Goal: Task Accomplishment & Management: Manage account settings

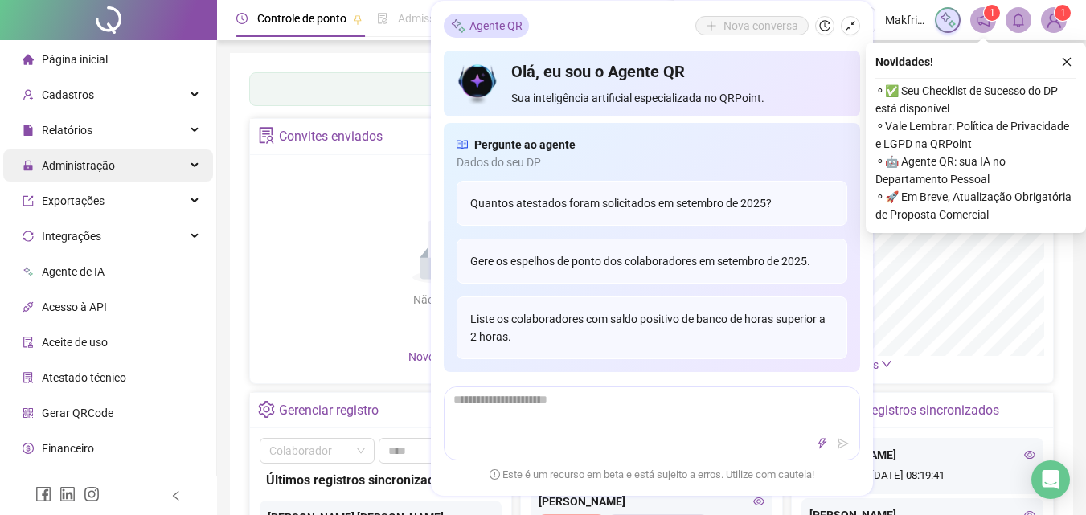
click at [96, 171] on span "Administração" at bounding box center [78, 165] width 73 height 13
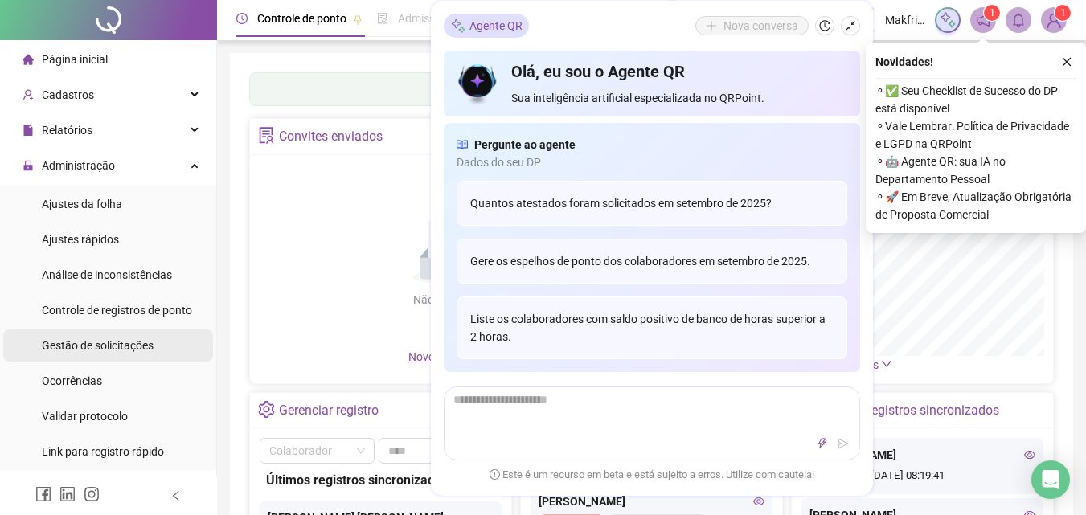
click at [135, 344] on span "Gestão de solicitações" at bounding box center [98, 345] width 112 height 13
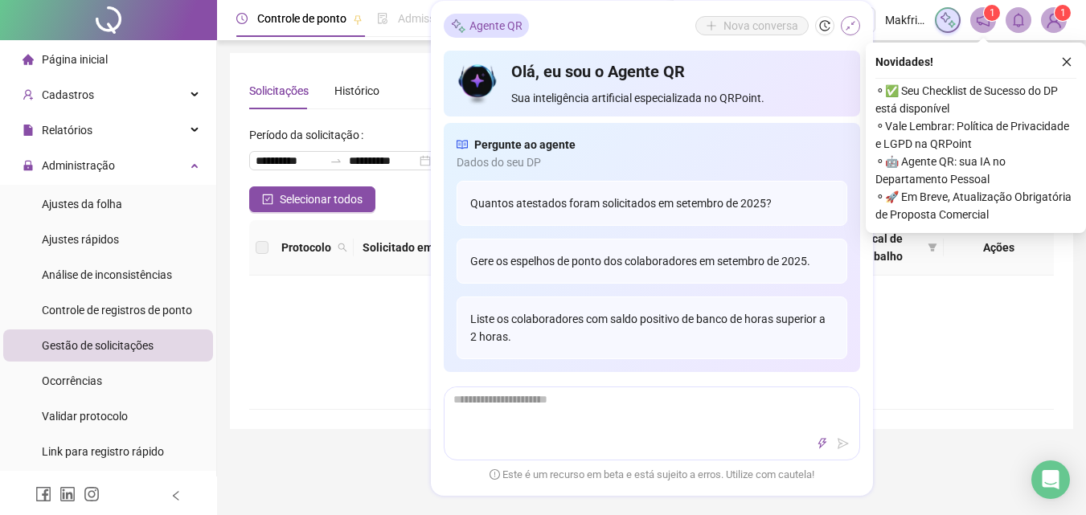
click at [850, 27] on icon "shrink" at bounding box center [850, 25] width 11 height 11
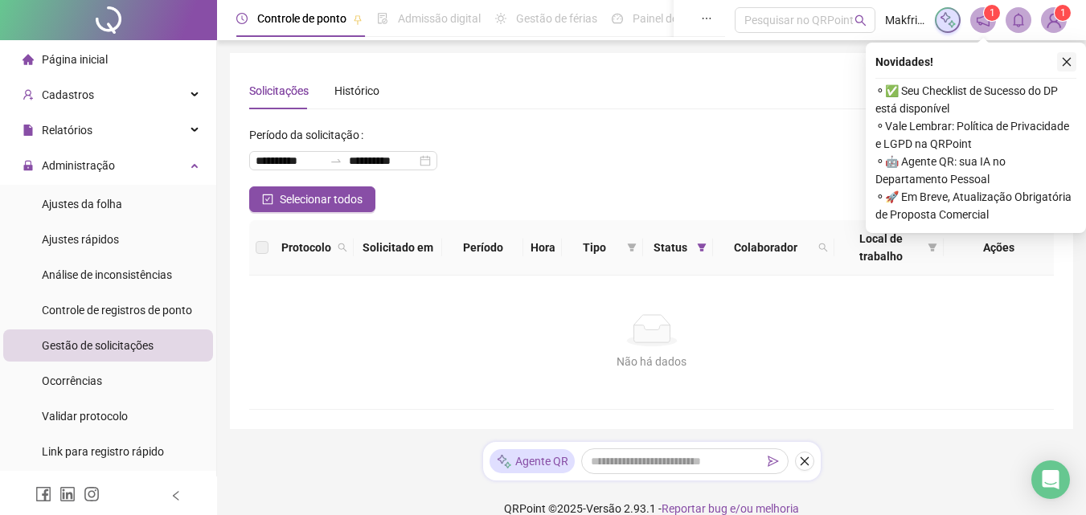
click at [1063, 63] on icon "close" at bounding box center [1066, 61] width 11 height 11
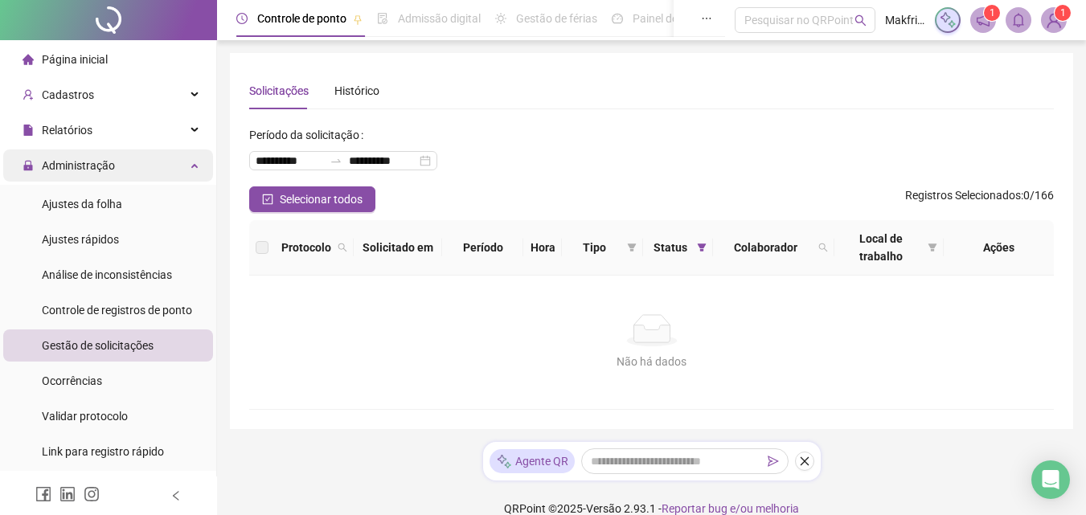
click at [73, 160] on span "Administração" at bounding box center [78, 165] width 73 height 13
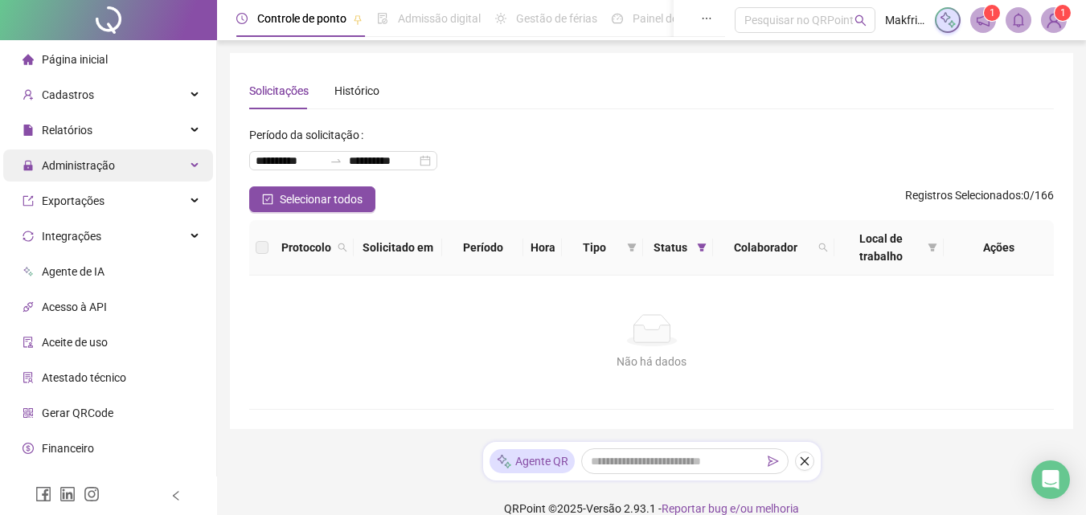
click at [111, 168] on span "Administração" at bounding box center [78, 165] width 73 height 13
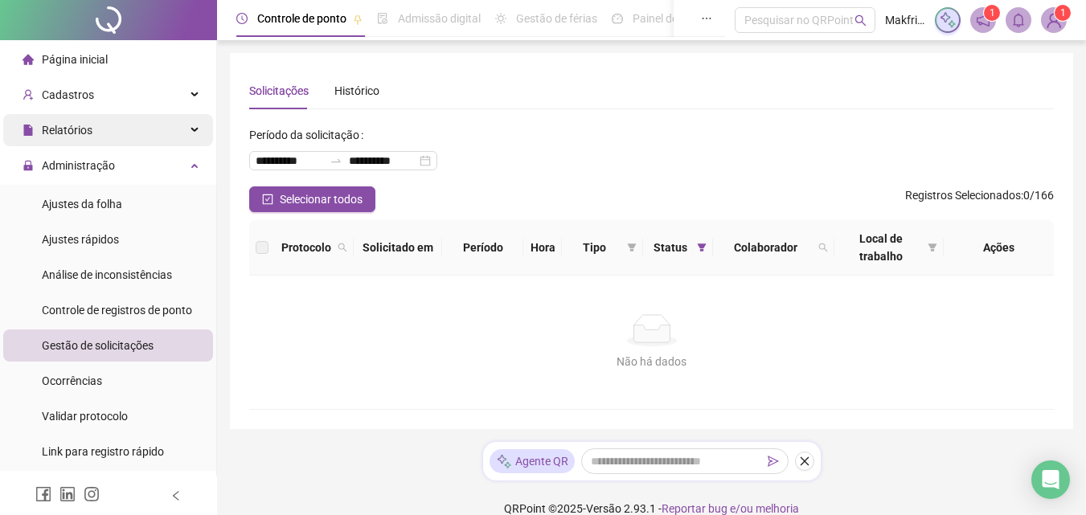
drag, startPoint x: 74, startPoint y: 127, endPoint x: 85, endPoint y: 142, distance: 19.0
click at [74, 128] on span "Relatórios" at bounding box center [67, 130] width 51 height 13
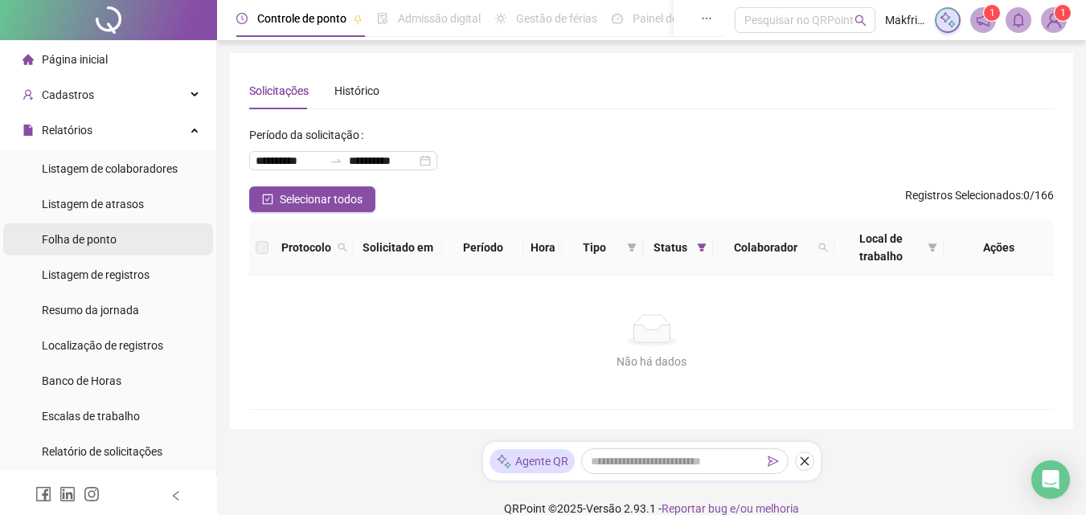
click at [86, 244] on span "Folha de ponto" at bounding box center [79, 239] width 75 height 13
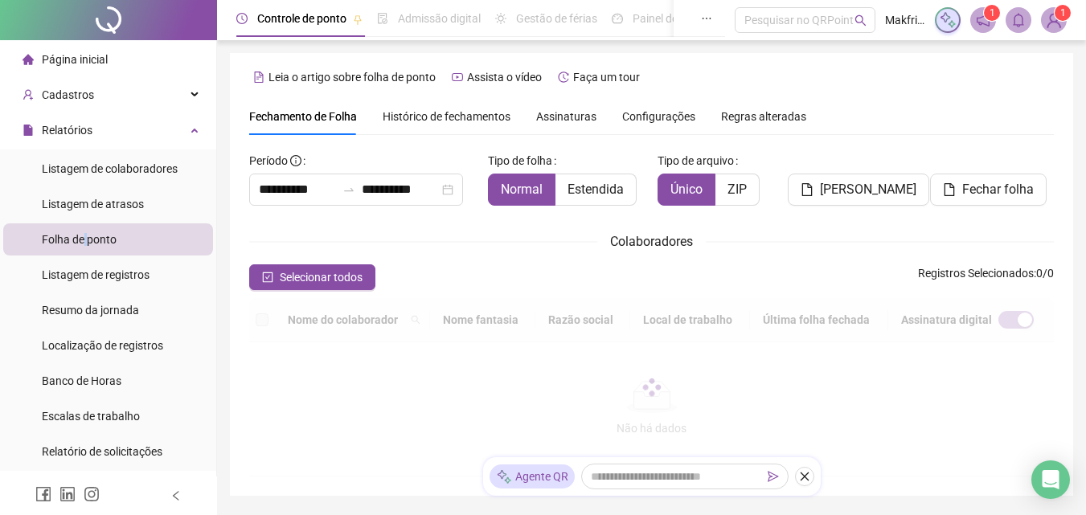
scroll to position [72, 0]
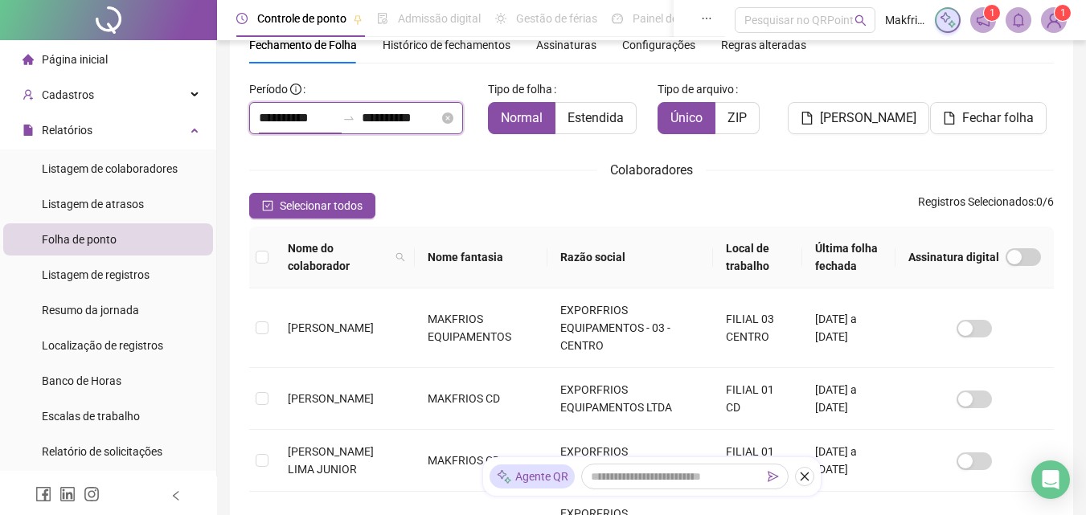
click at [319, 114] on input "**********" at bounding box center [297, 118] width 77 height 19
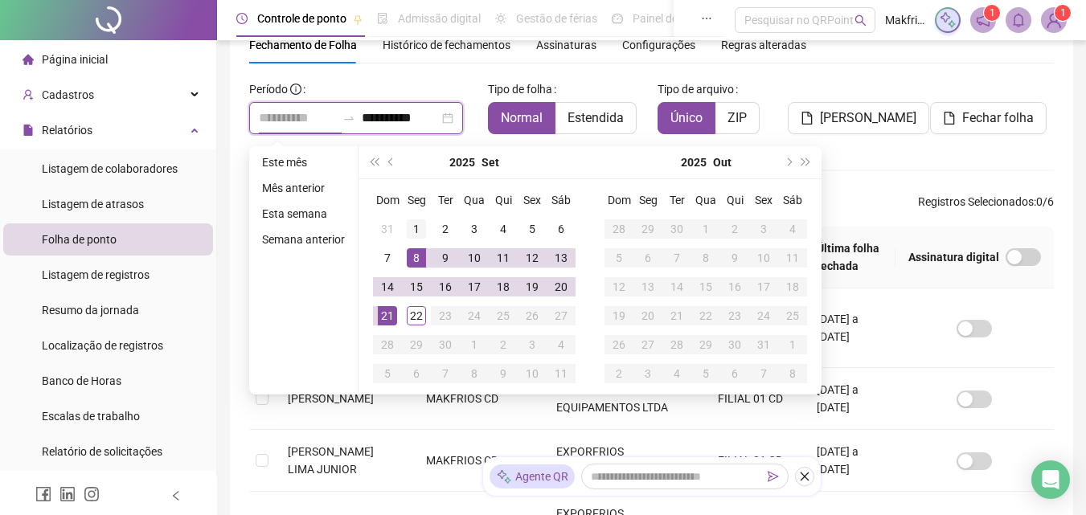
type input "**********"
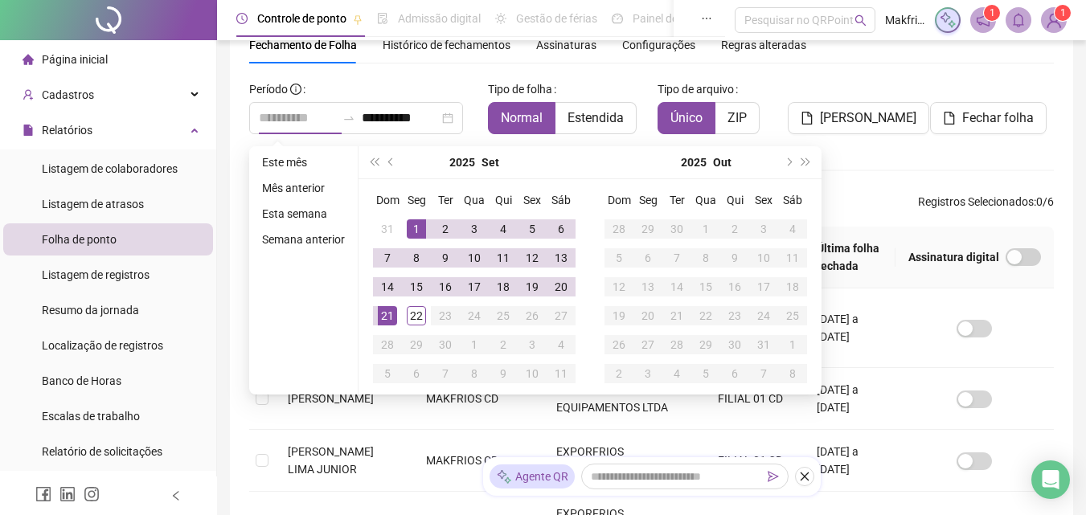
click at [414, 231] on div "1" at bounding box center [416, 228] width 19 height 19
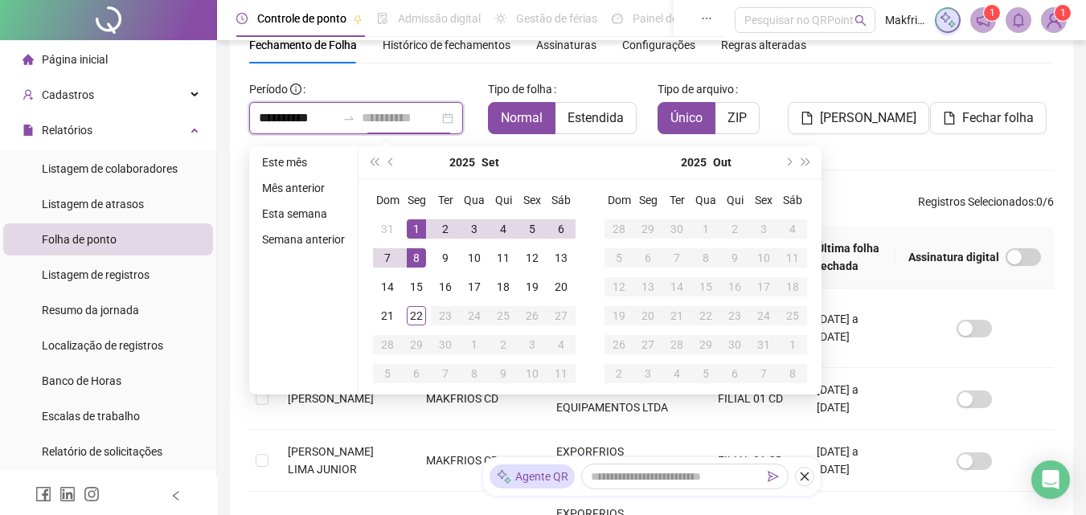
type input "**********"
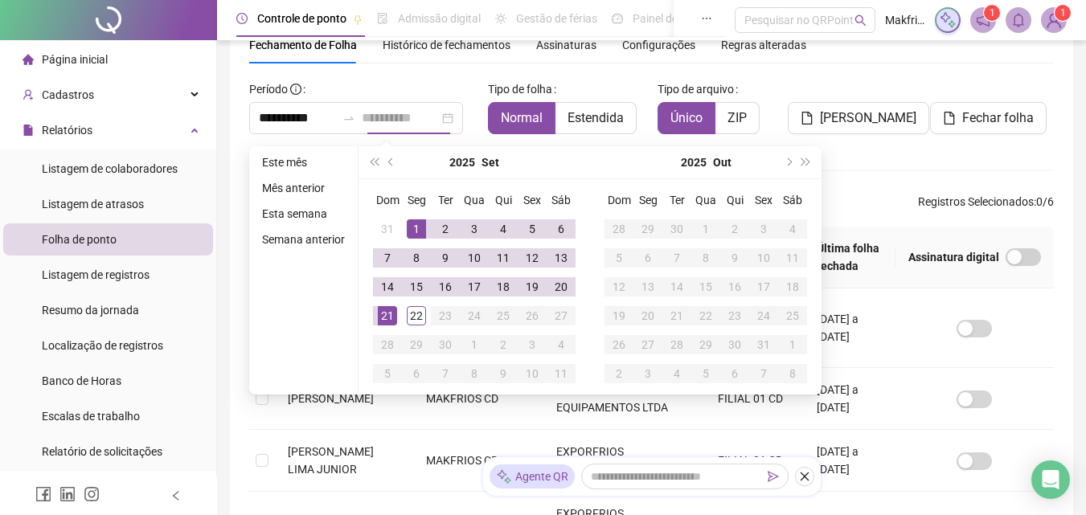
click at [388, 318] on div "21" at bounding box center [387, 315] width 19 height 19
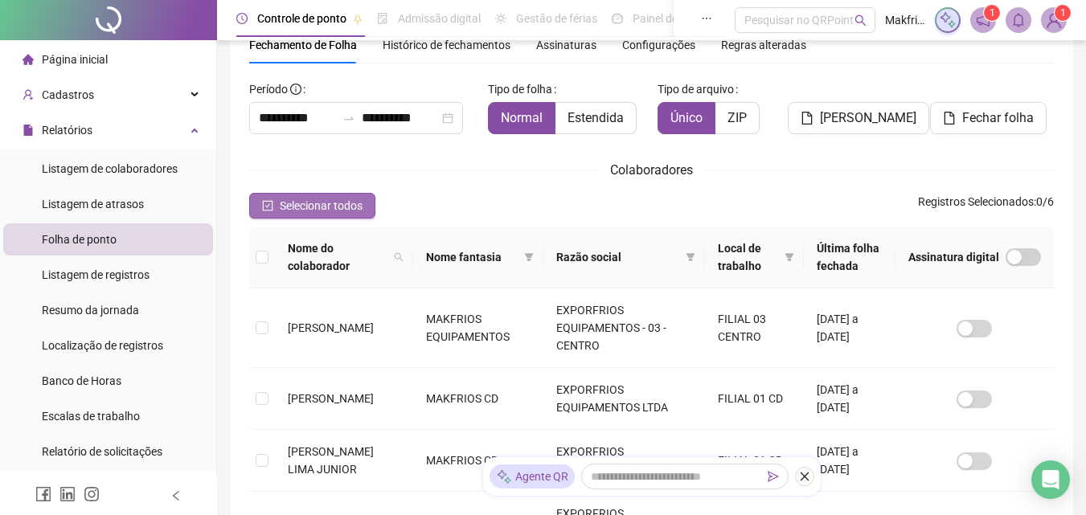
click at [323, 202] on span "Selecionar todos" at bounding box center [321, 206] width 83 height 18
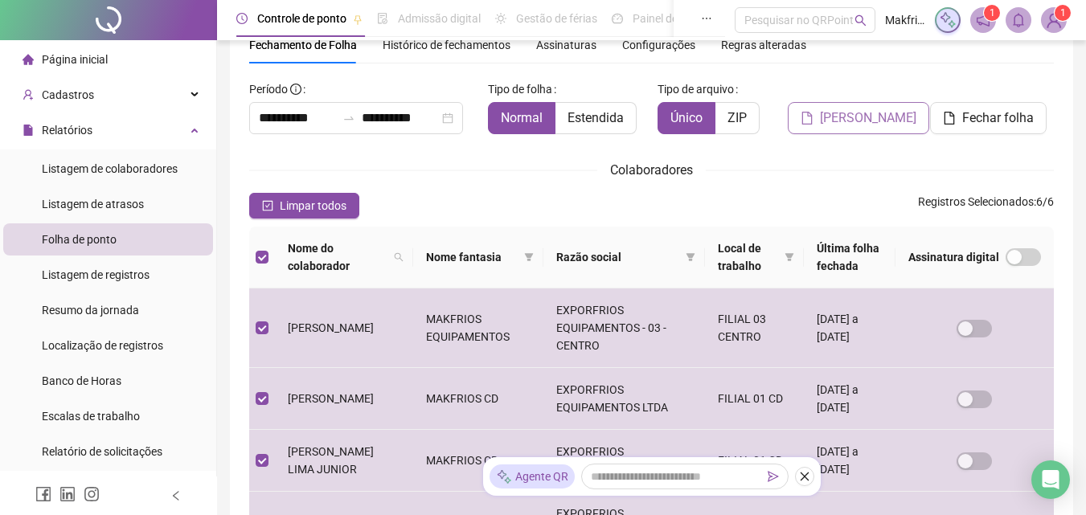
click at [876, 117] on span "[PERSON_NAME]" at bounding box center [868, 118] width 96 height 19
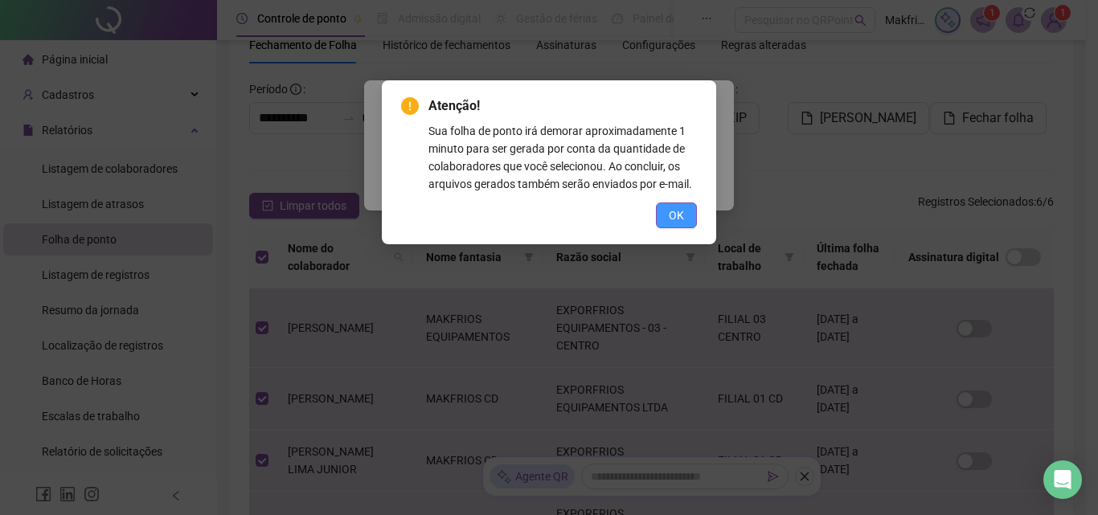
click at [681, 217] on span "OK" at bounding box center [676, 216] width 15 height 18
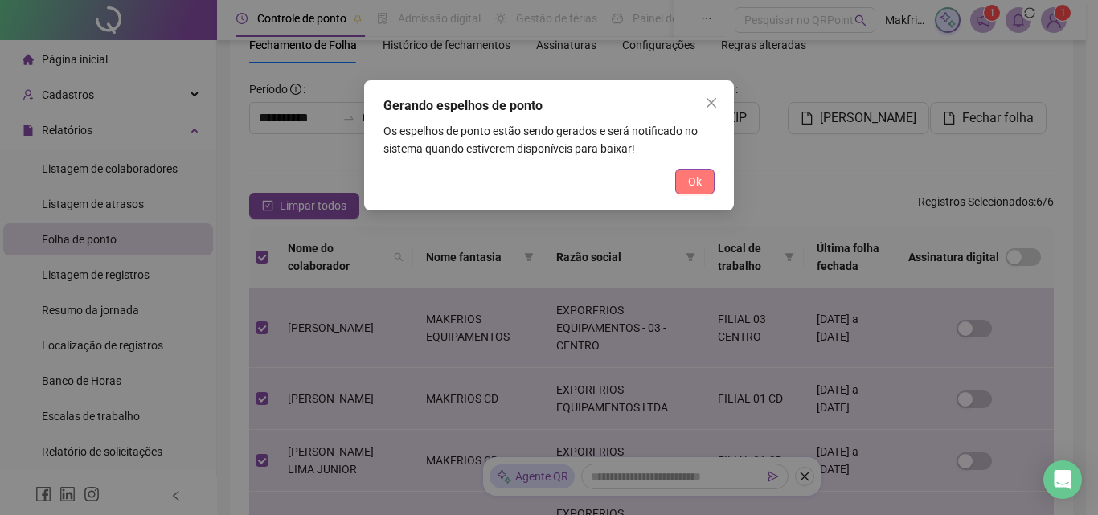
click at [690, 179] on span "Ok" at bounding box center [695, 182] width 14 height 18
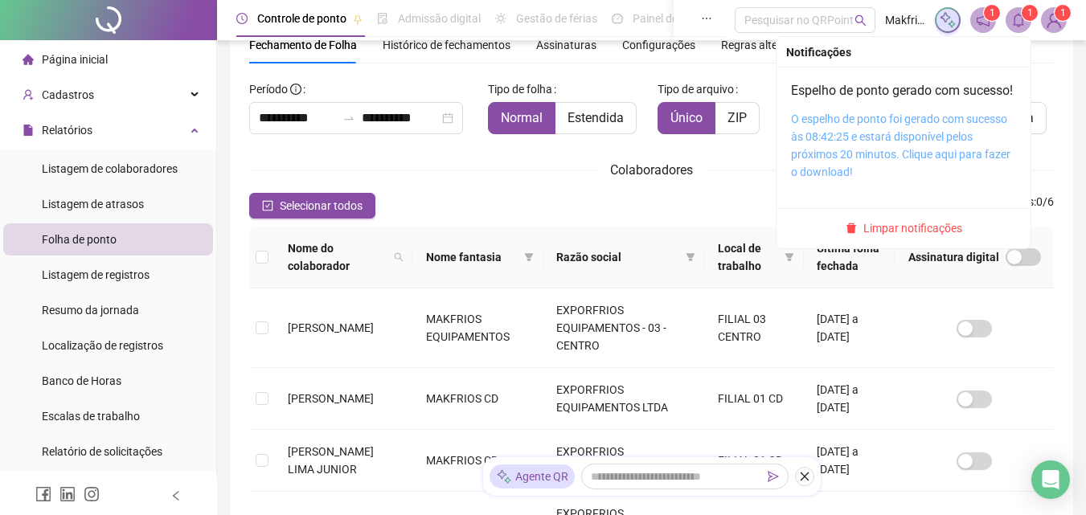
click at [852, 157] on link "O espelho de ponto foi gerado com sucesso às 08:42:25 e estará disponível pelos…" at bounding box center [900, 146] width 219 height 66
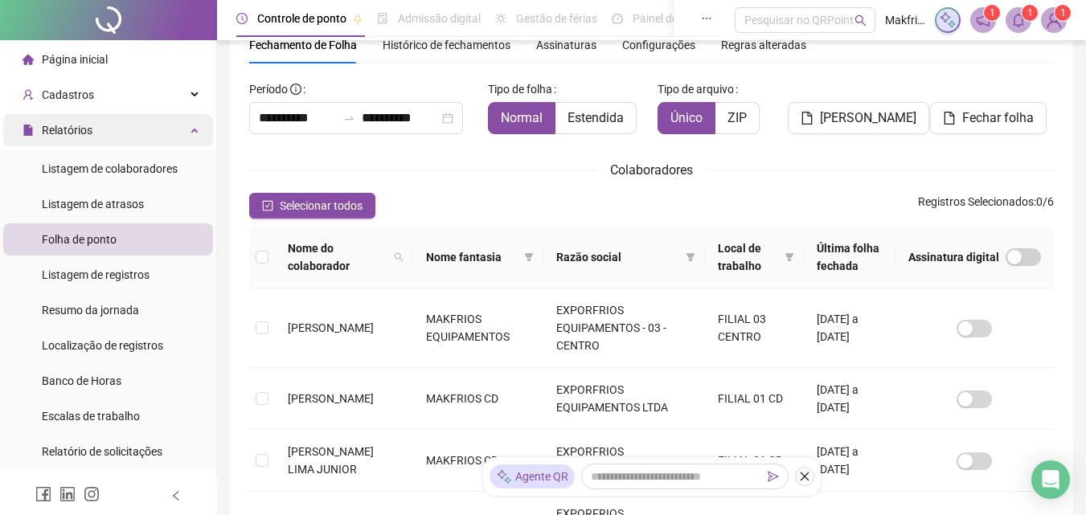
click at [105, 133] on div "Relatórios" at bounding box center [108, 130] width 210 height 32
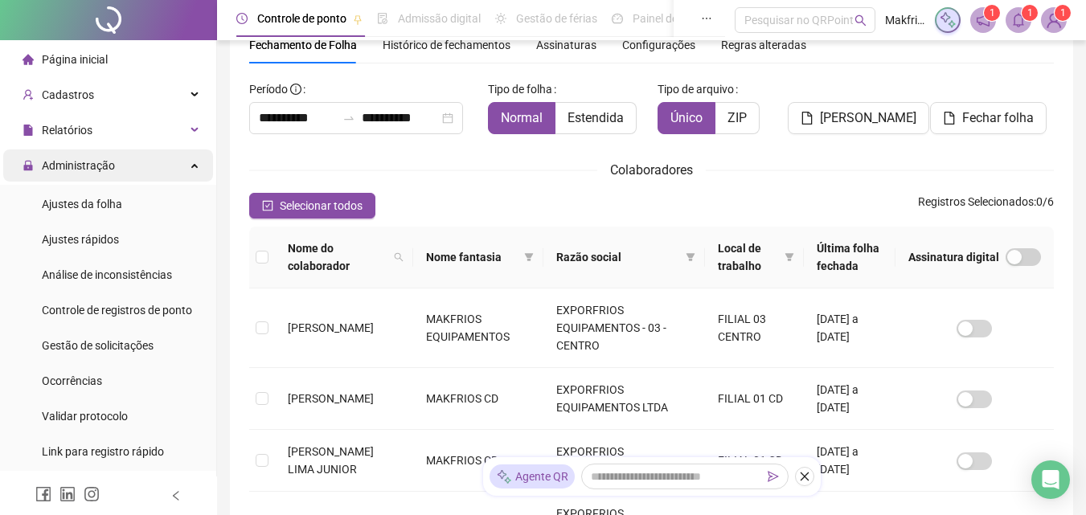
click at [103, 159] on span "Administração" at bounding box center [78, 165] width 73 height 13
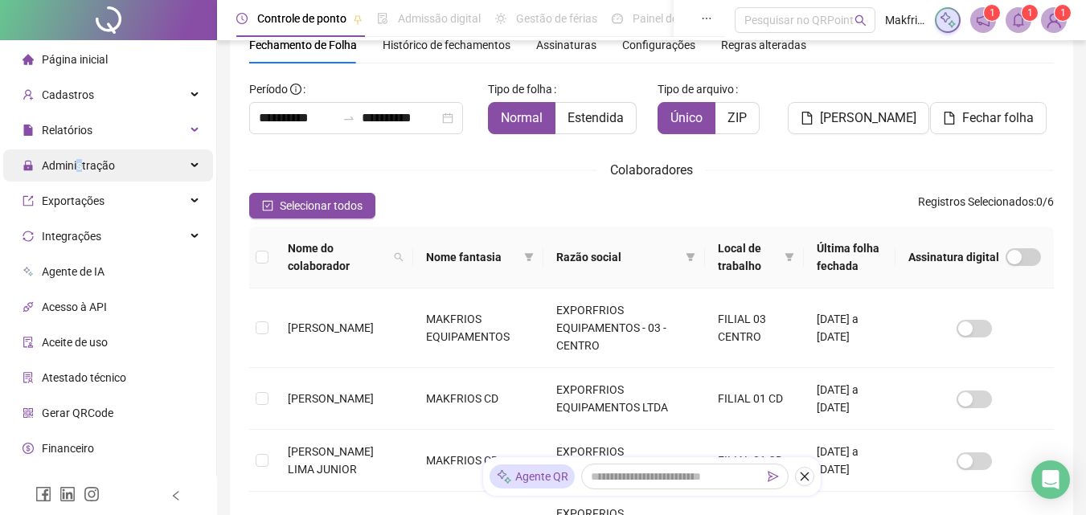
click at [80, 162] on span "Administração" at bounding box center [78, 165] width 73 height 13
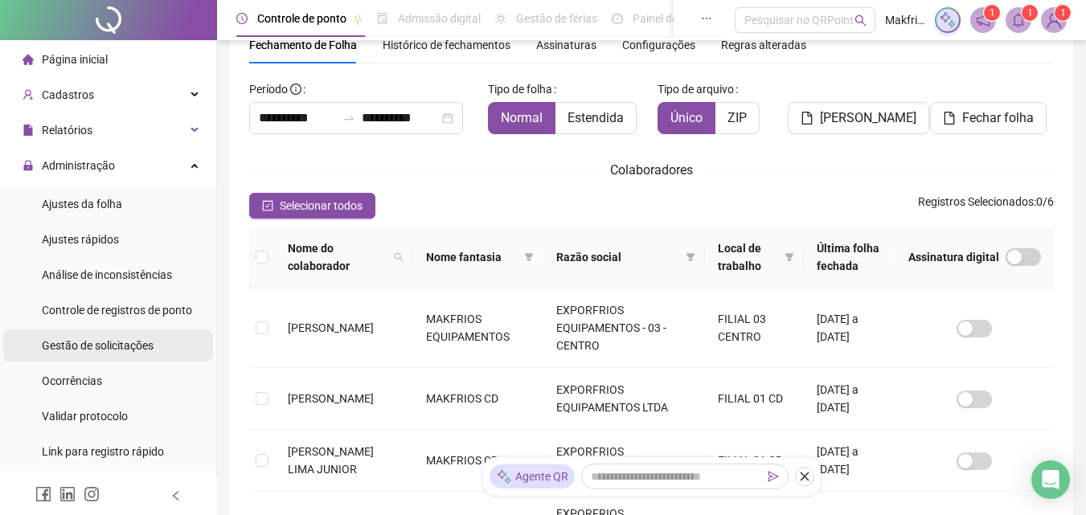
click at [91, 345] on span "Gestão de solicitações" at bounding box center [98, 345] width 112 height 13
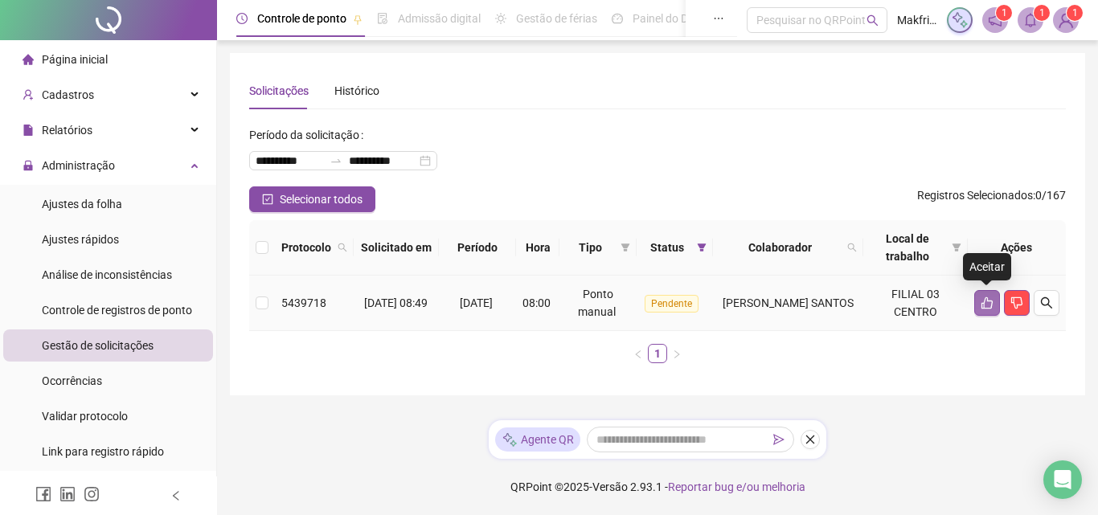
click at [990, 301] on icon "like" at bounding box center [987, 303] width 13 height 13
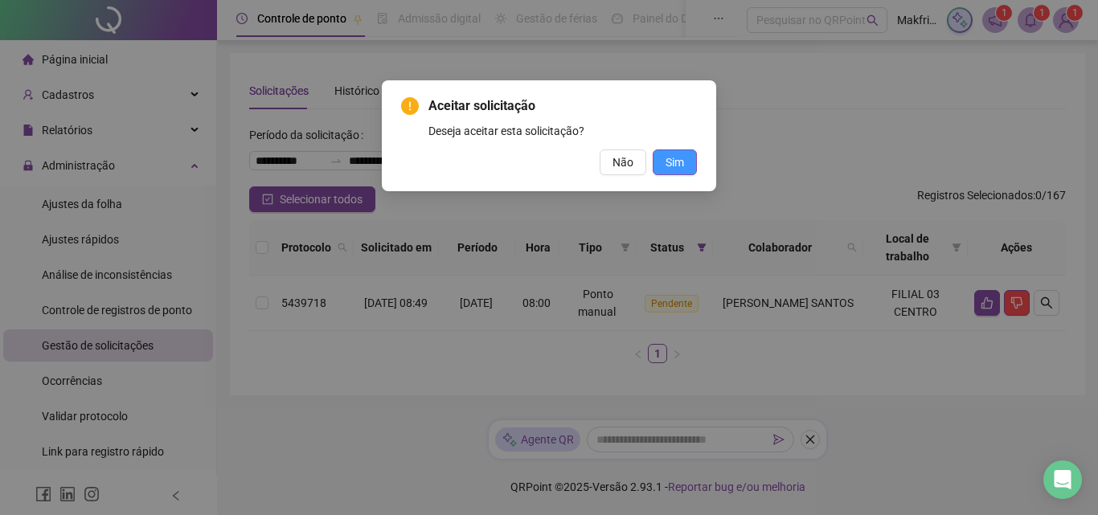
click at [678, 169] on span "Sim" at bounding box center [675, 163] width 18 height 18
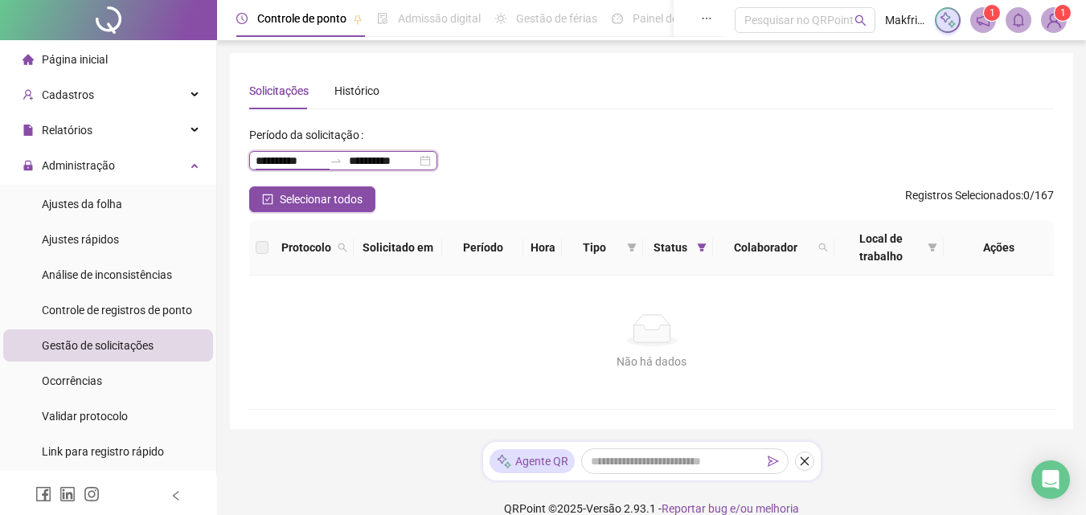
drag, startPoint x: 282, startPoint y: 158, endPoint x: 305, endPoint y: 170, distance: 25.5
click at [281, 158] on input "**********" at bounding box center [290, 161] width 68 height 18
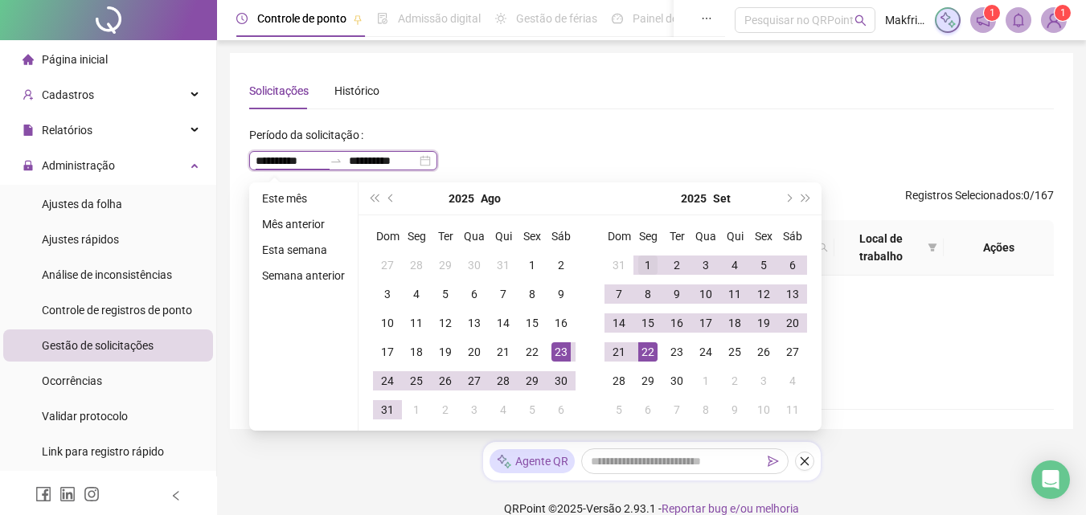
type input "**********"
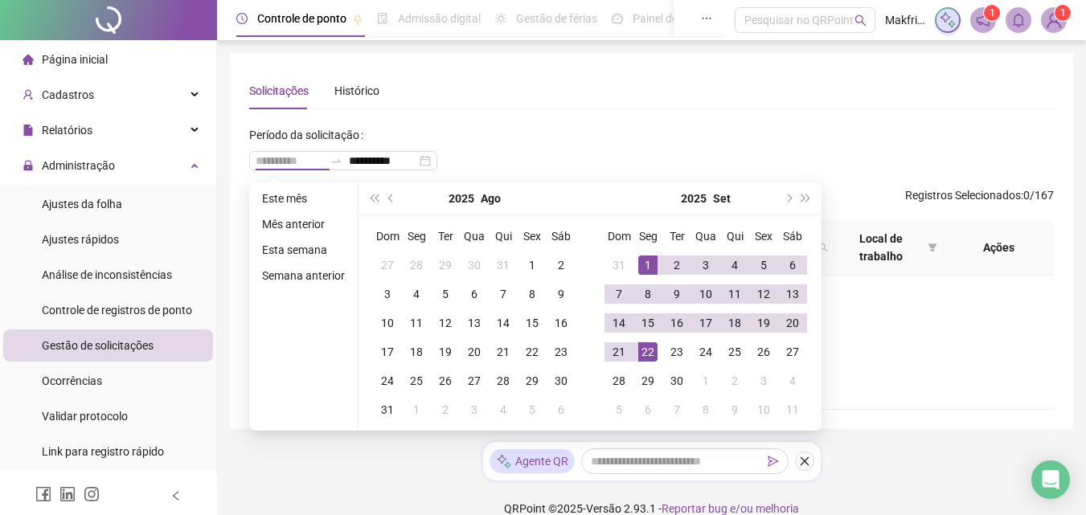
click at [642, 267] on div "1" at bounding box center [647, 265] width 19 height 19
type input "**********"
click at [644, 358] on div "22" at bounding box center [647, 351] width 19 height 19
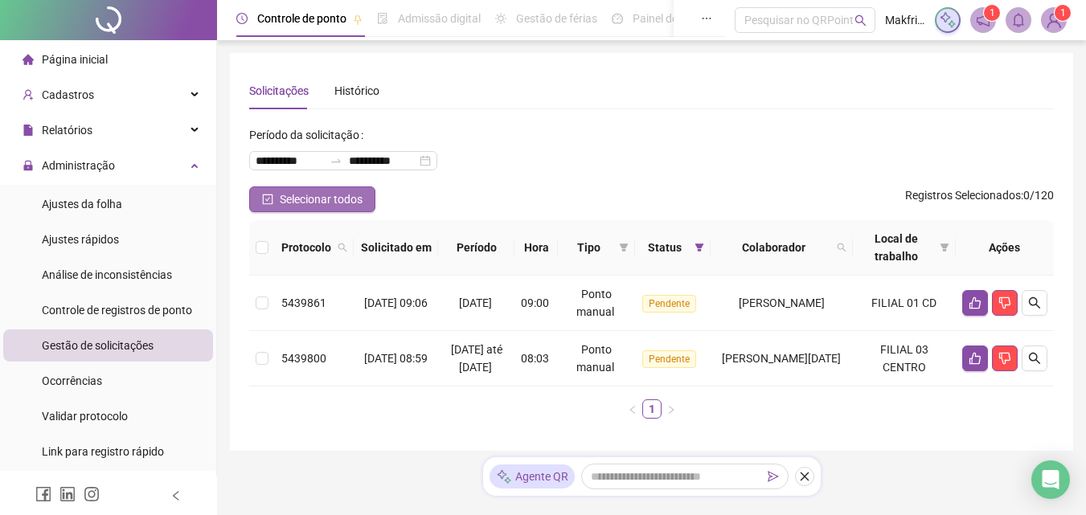
click at [322, 187] on div "**********" at bounding box center [651, 277] width 805 height 310
click at [331, 199] on span "Selecionar todos" at bounding box center [321, 200] width 83 height 18
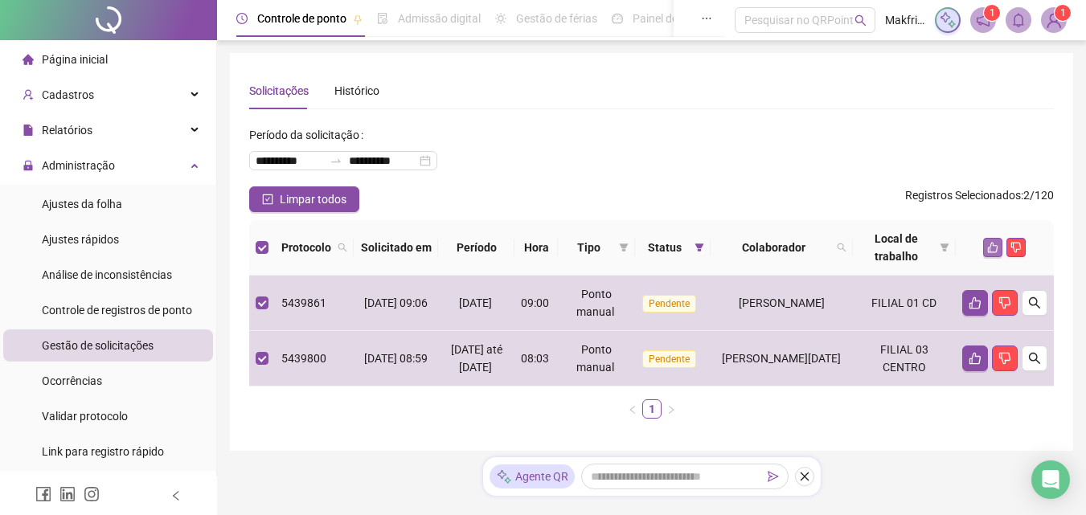
click at [994, 252] on icon "like" at bounding box center [992, 247] width 11 height 11
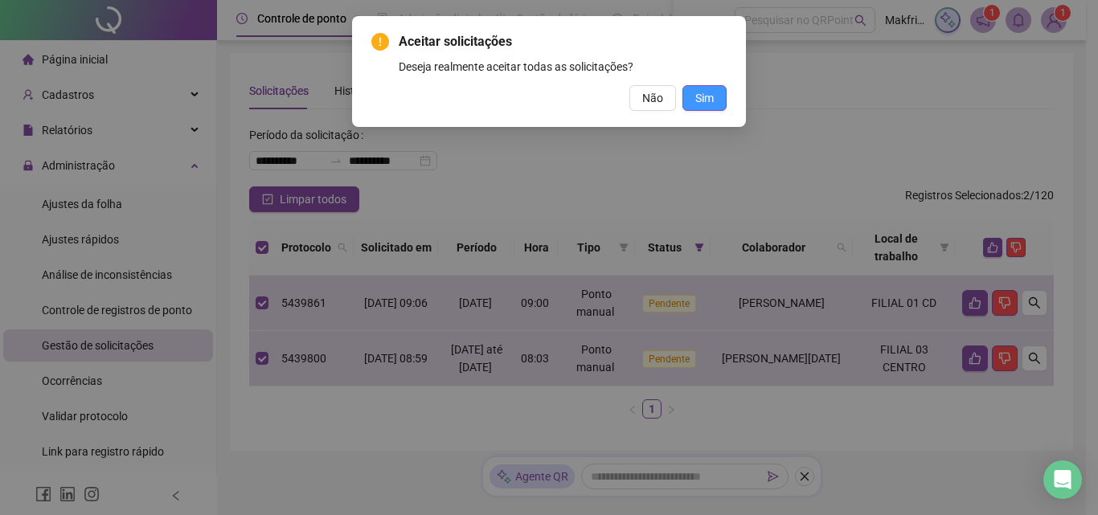
click at [709, 98] on span "Sim" at bounding box center [704, 98] width 18 height 18
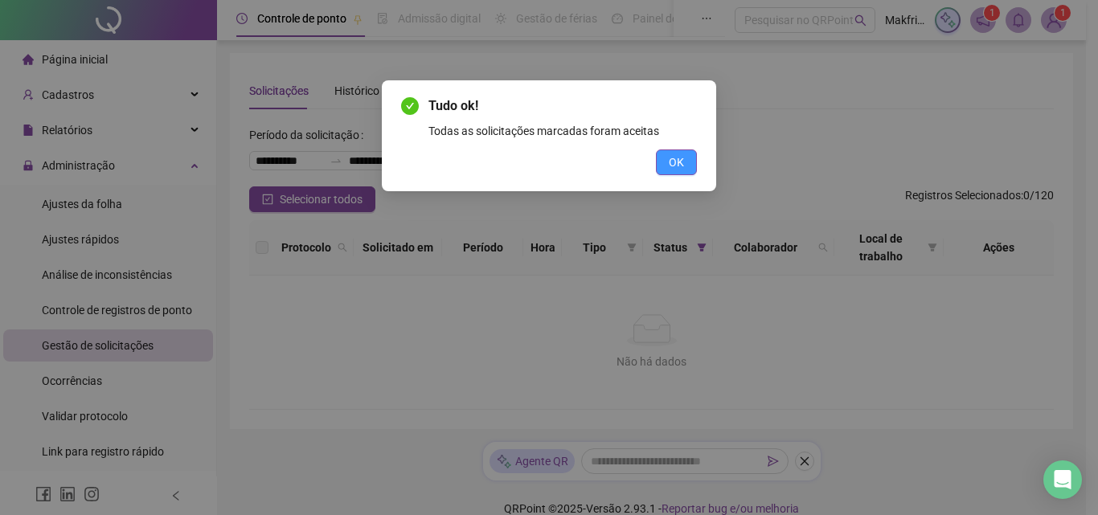
click at [687, 160] on button "OK" at bounding box center [676, 163] width 41 height 26
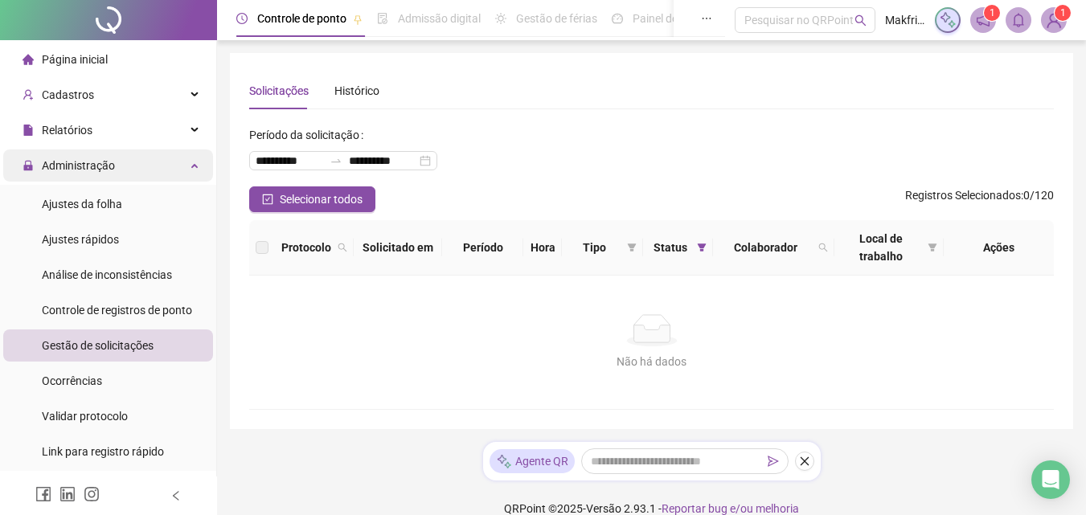
click at [88, 154] on span "Administração" at bounding box center [69, 166] width 92 height 32
